Goal: Task Accomplishment & Management: Manage account settings

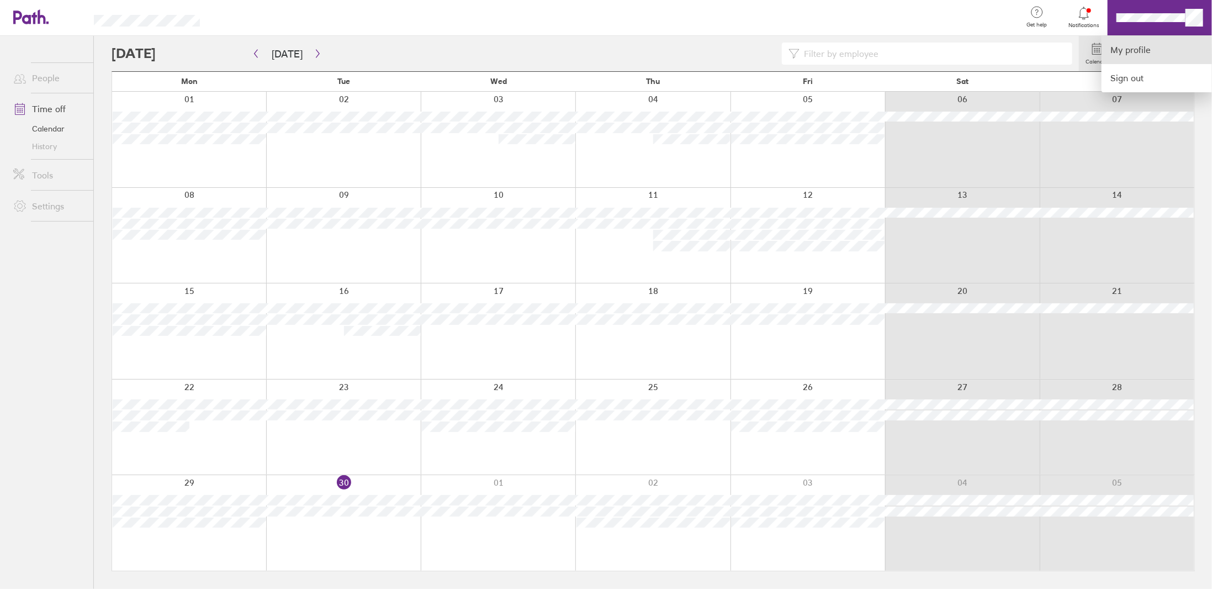
click at [1128, 50] on link "My profile" at bounding box center [1157, 50] width 110 height 28
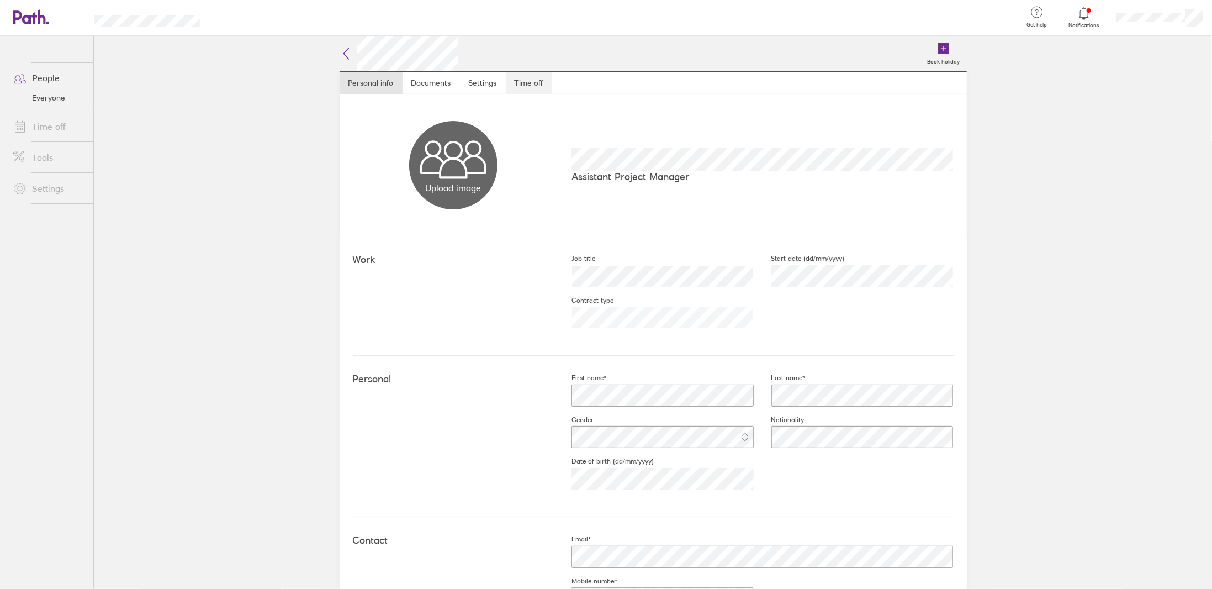
click at [531, 80] on link "Time off" at bounding box center [529, 83] width 46 height 22
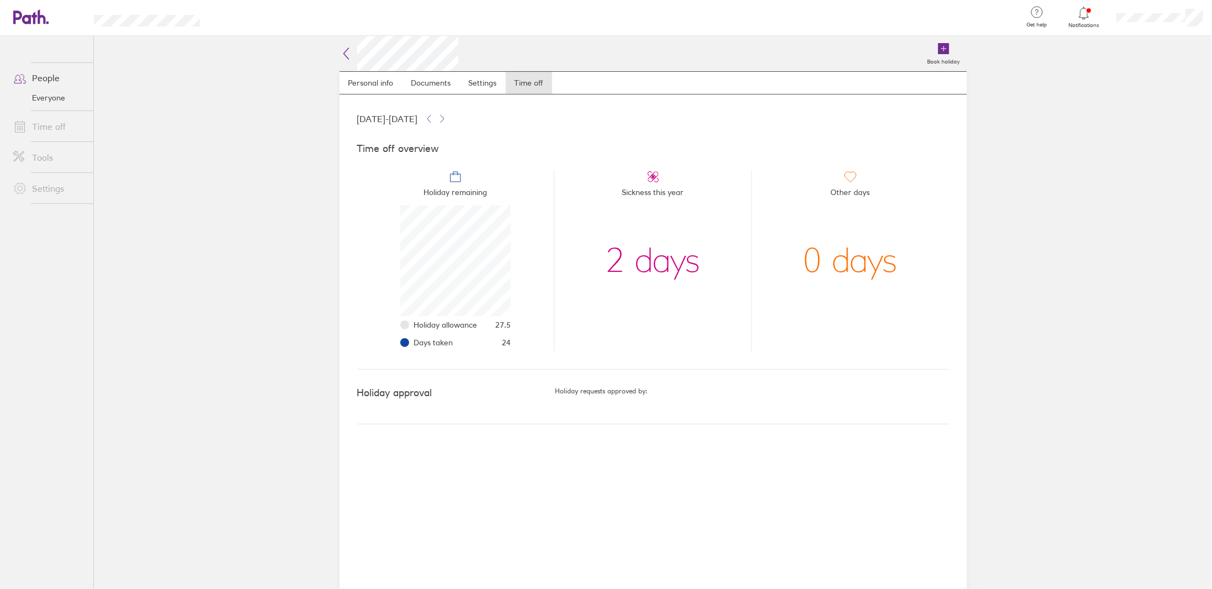
scroll to position [110, 110]
